Goal: Task Accomplishment & Management: Manage account settings

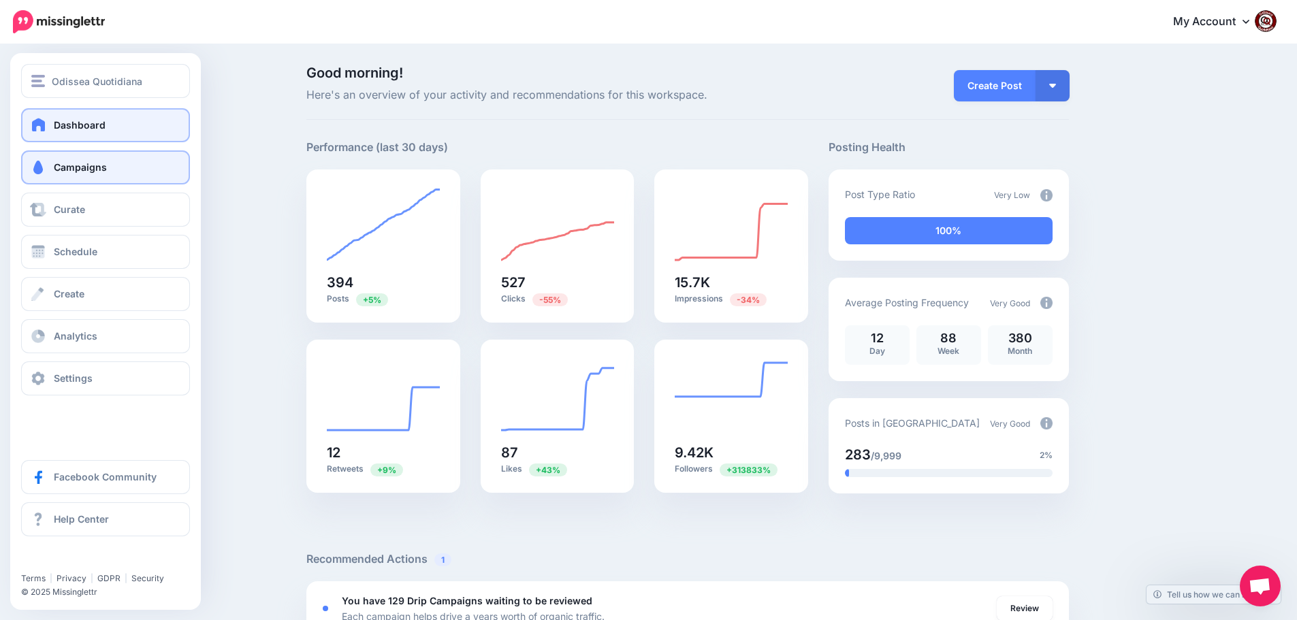
click at [80, 167] on span "Campaigns" at bounding box center [80, 167] width 53 height 12
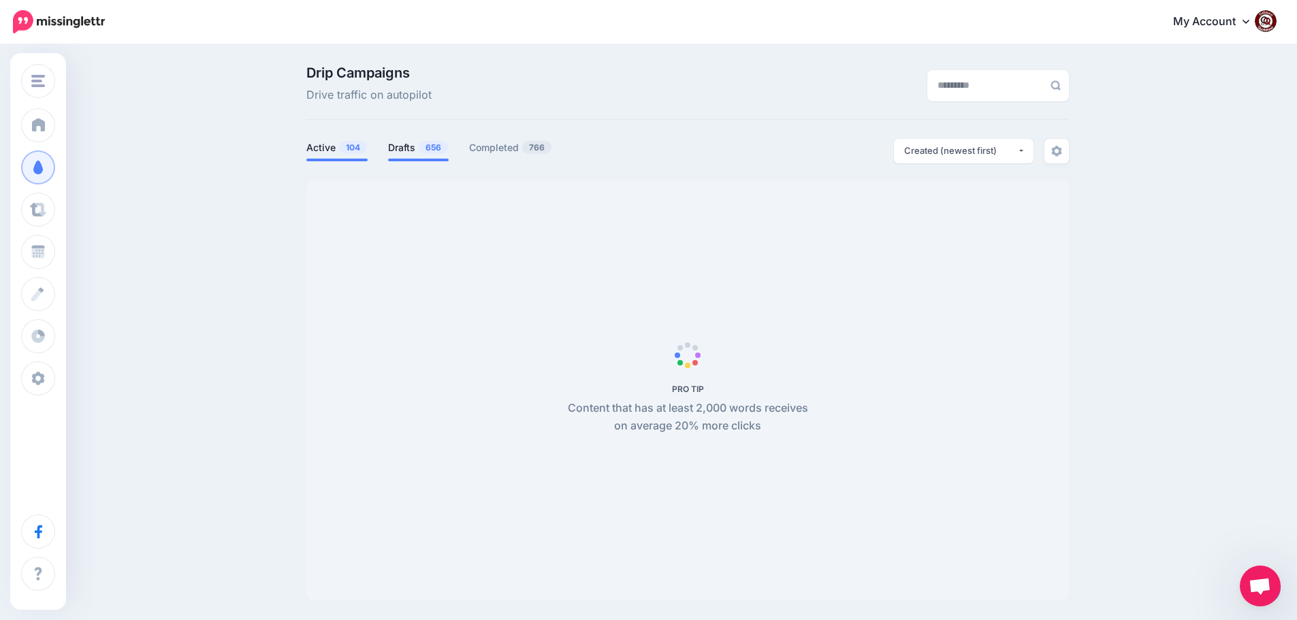
click at [417, 143] on link "Drafts 656" at bounding box center [418, 148] width 61 height 16
click at [407, 149] on link "Drafts 656" at bounding box center [418, 148] width 61 height 16
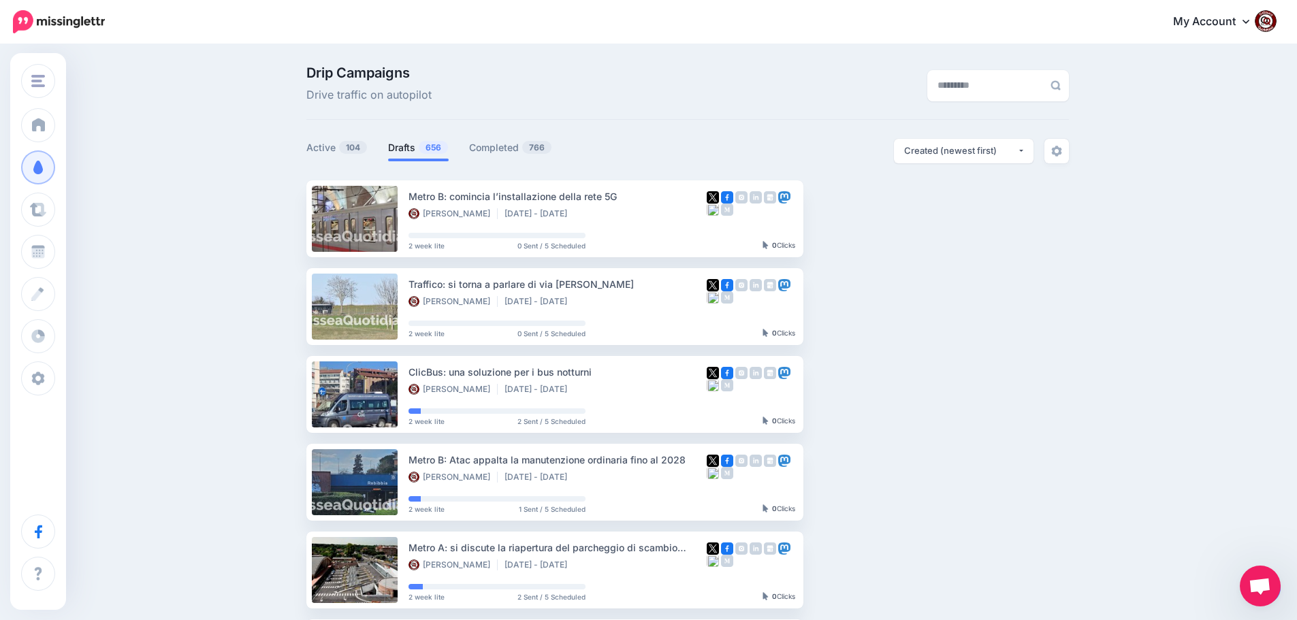
click at [417, 151] on link "Drafts 656" at bounding box center [418, 148] width 61 height 16
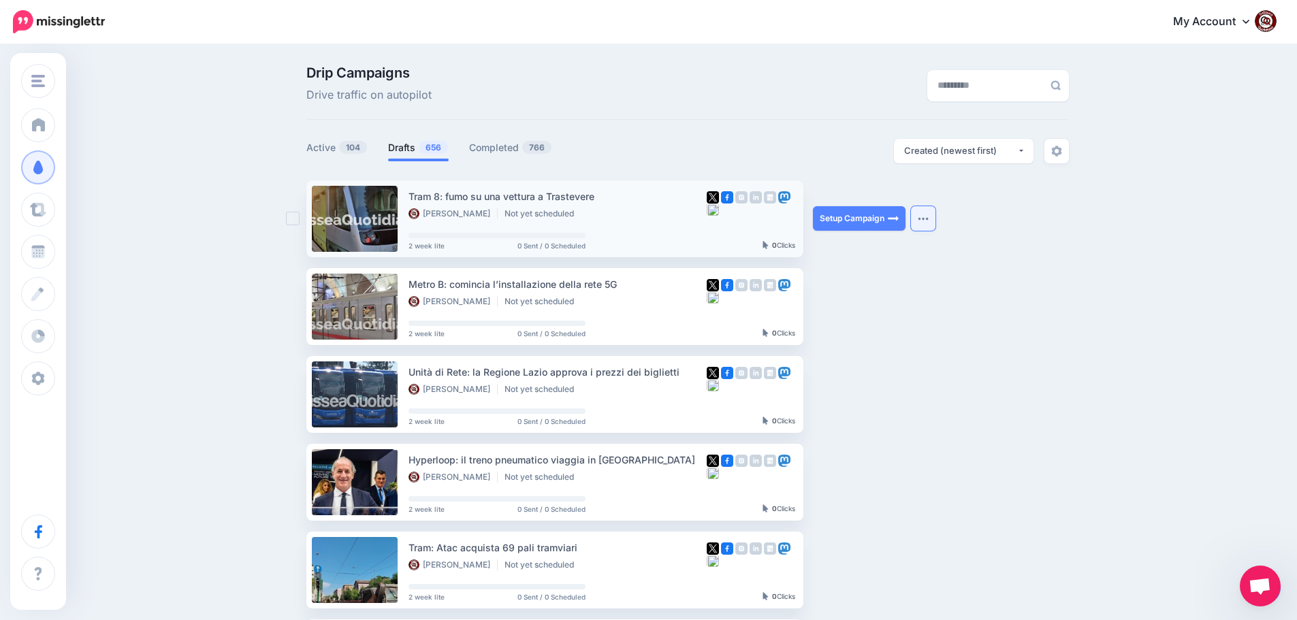
click at [925, 219] on img "button" at bounding box center [923, 219] width 11 height 4
click at [926, 224] on button "button" at bounding box center [923, 218] width 25 height 25
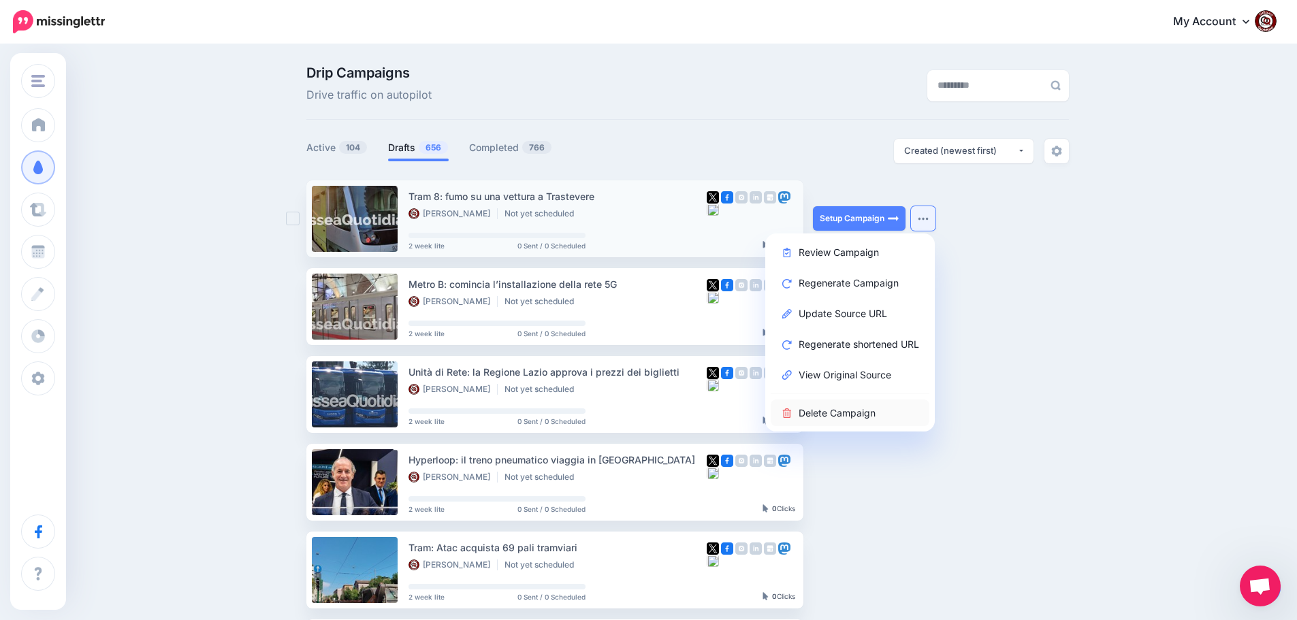
click at [837, 412] on link "Delete Campaign" at bounding box center [850, 413] width 159 height 27
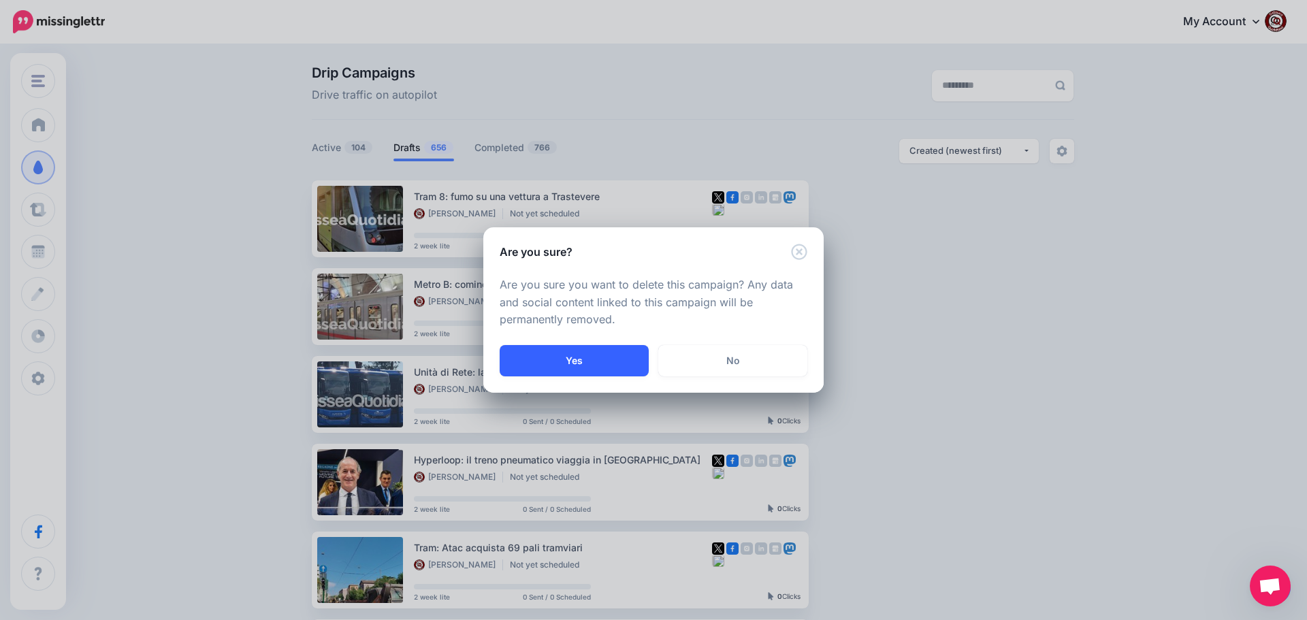
click at [562, 358] on button "Yes" at bounding box center [574, 360] width 149 height 31
